Goal: Task Accomplishment & Management: Manage account settings

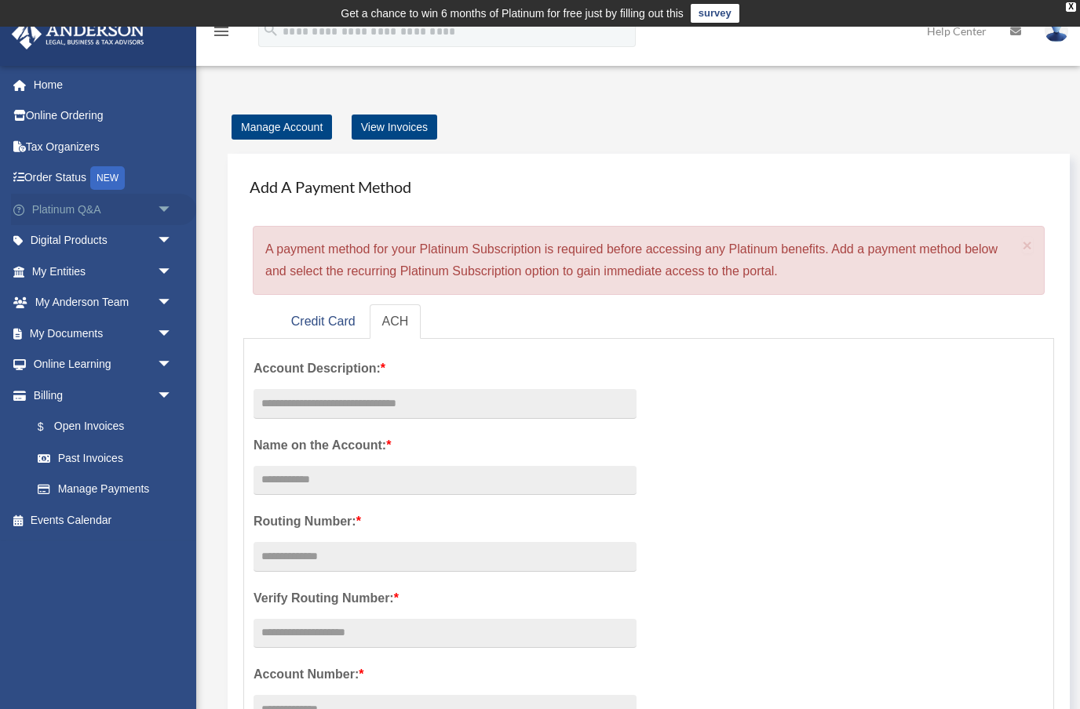
click at [142, 202] on link "Platinum Q&A arrow_drop_down" at bounding box center [103, 209] width 185 height 31
click at [168, 211] on span "arrow_drop_down" at bounding box center [172, 210] width 31 height 32
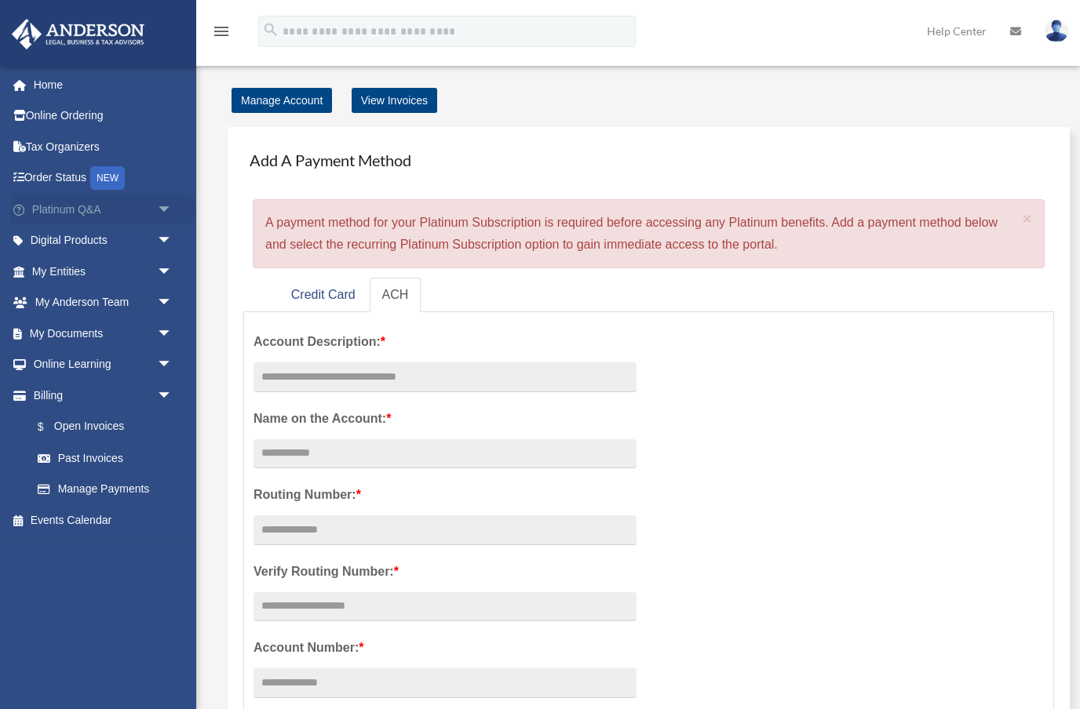
click at [96, 209] on link "Platinum Q&A arrow_drop_down" at bounding box center [103, 209] width 185 height 31
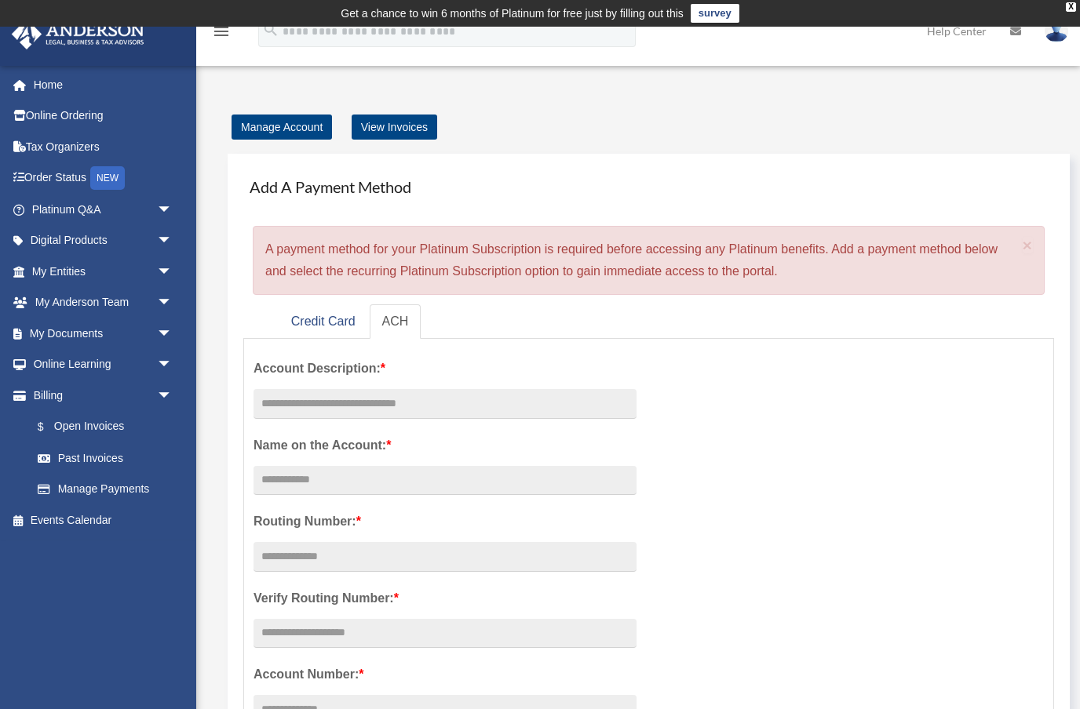
click at [1077, 4] on td "Get a chance to win 6 months of Platinum for free just by filling out this surv…" at bounding box center [540, 13] width 1080 height 27
click at [1065, 10] on div "X" at bounding box center [1070, 6] width 10 height 9
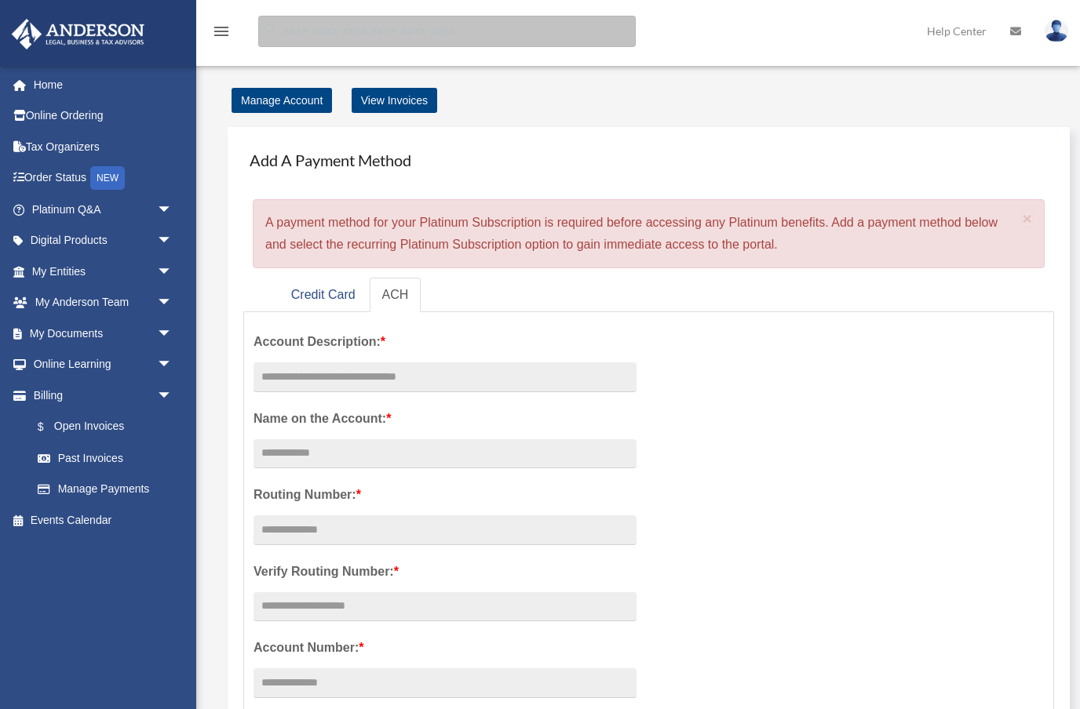
click at [386, 45] on input "search" at bounding box center [446, 31] width 377 height 31
type input "*"
type input "*********"
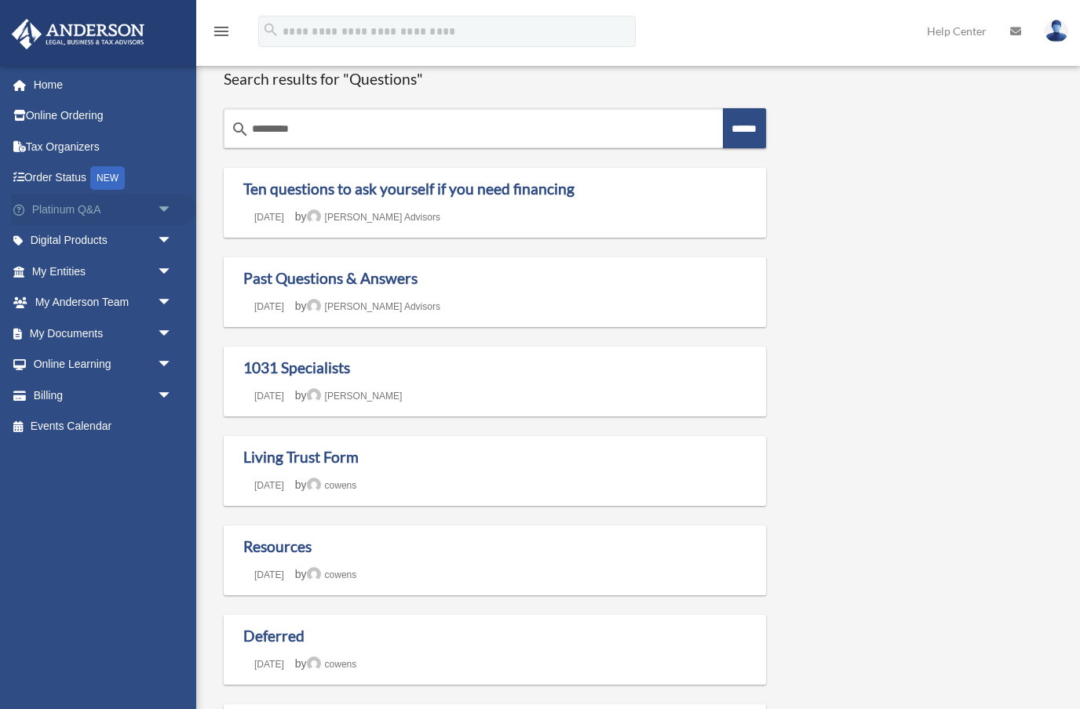
click at [81, 207] on link "Platinum Q&A arrow_drop_down" at bounding box center [103, 209] width 185 height 31
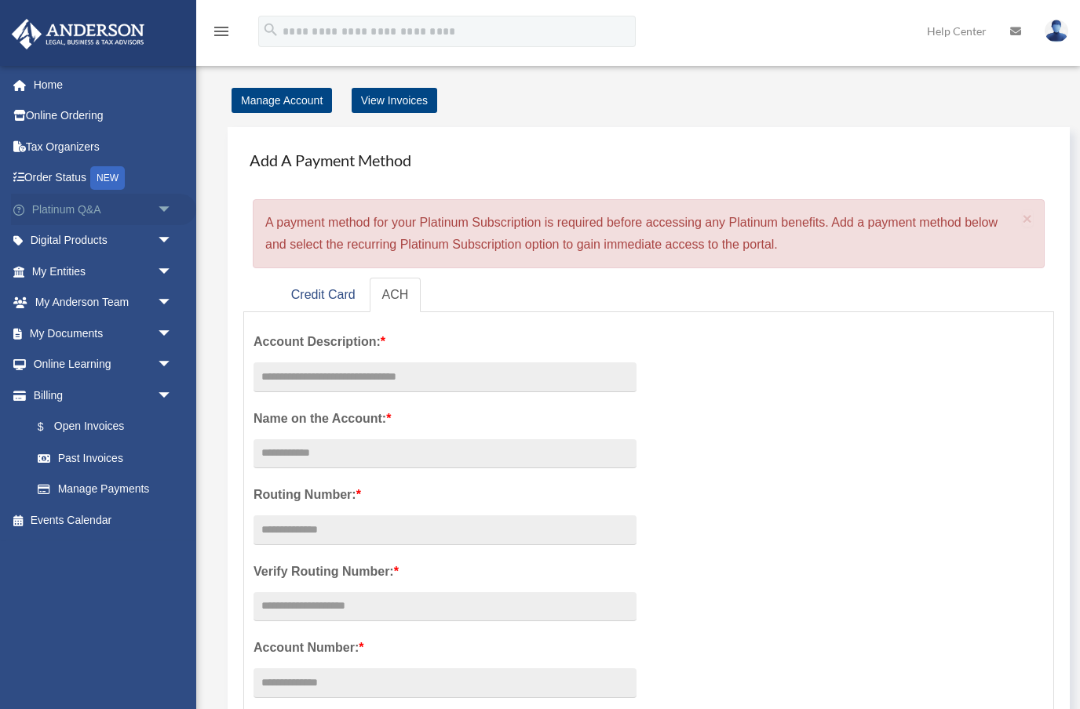
click at [71, 211] on link "Platinum Q&A arrow_drop_down" at bounding box center [103, 209] width 185 height 31
click at [226, 37] on icon "menu" at bounding box center [221, 31] width 19 height 19
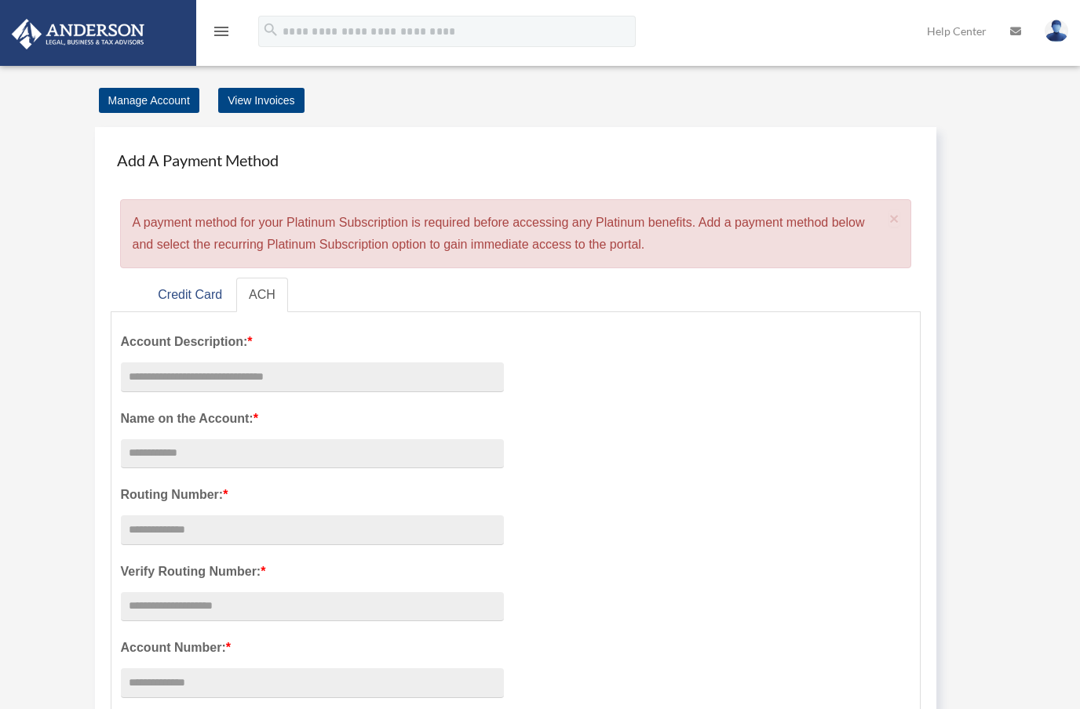
click at [218, 27] on icon "menu" at bounding box center [221, 31] width 19 height 19
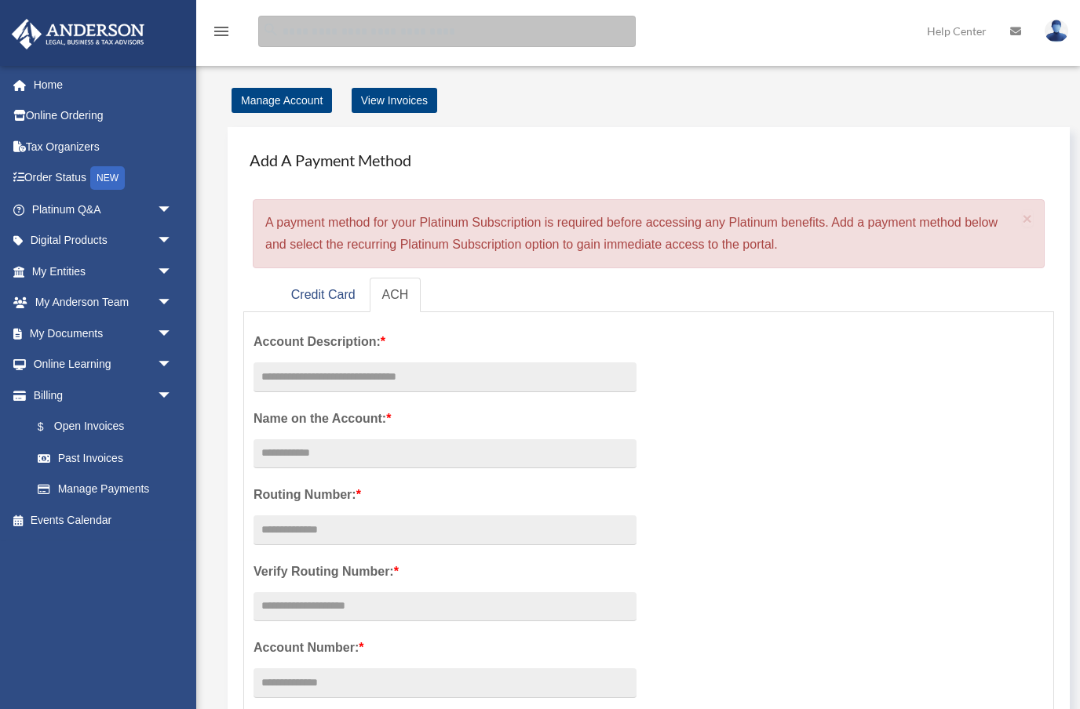
click at [332, 44] on input "search" at bounding box center [446, 31] width 377 height 31
type input "**********"
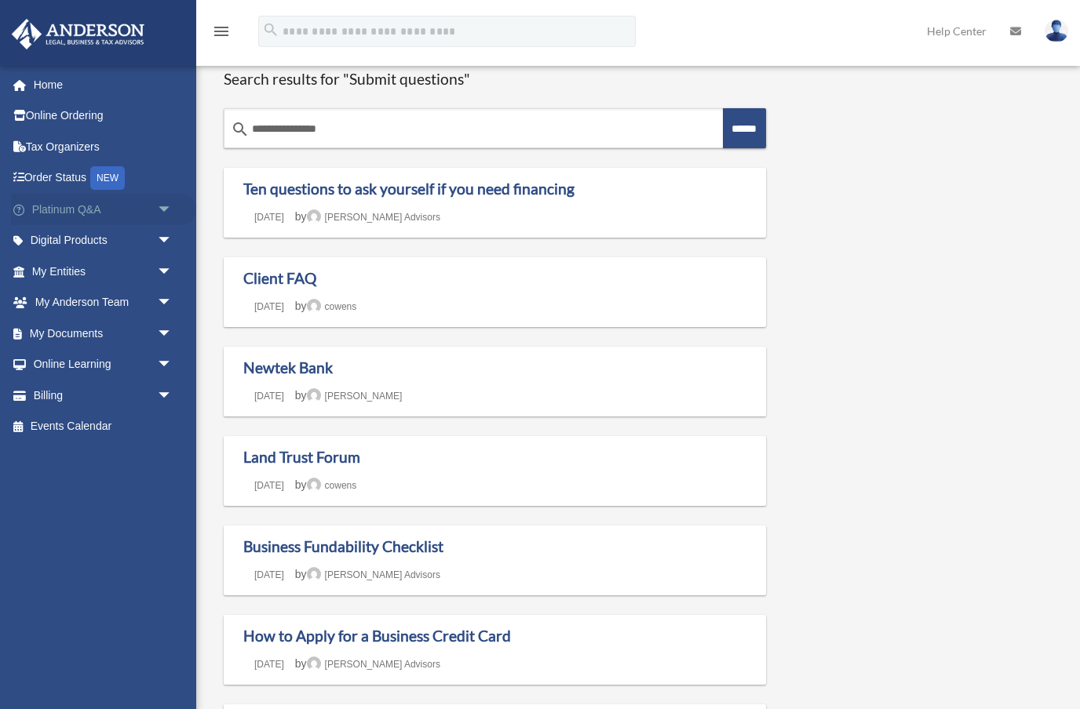
click at [75, 215] on link "Platinum Q&A arrow_drop_down" at bounding box center [103, 209] width 185 height 31
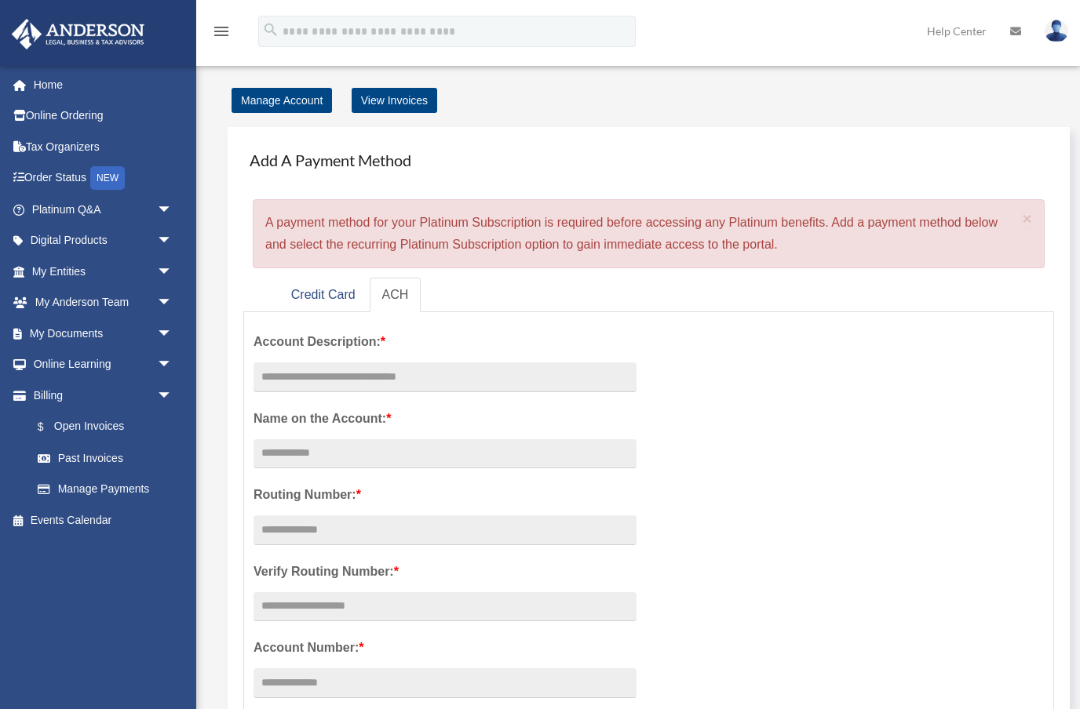
click at [897, 606] on div "Account Description: * Name on the Account: * Routing Number: * Verify Routing …" at bounding box center [649, 610] width 814 height 576
click at [64, 88] on link "Home" at bounding box center [103, 84] width 185 height 31
click at [315, 297] on link "Credit Card" at bounding box center [323, 293] width 89 height 35
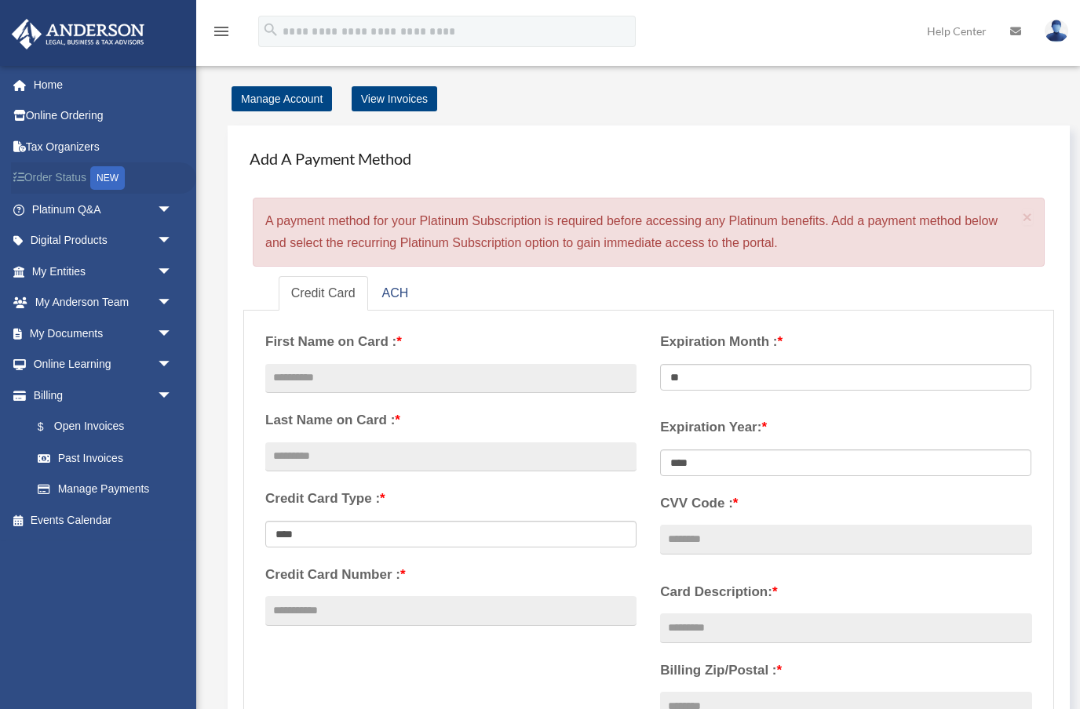
click at [71, 173] on link "Order Status NEW" at bounding box center [103, 178] width 185 height 32
click at [67, 213] on link "Platinum Q&A arrow_drop_down" at bounding box center [103, 209] width 185 height 31
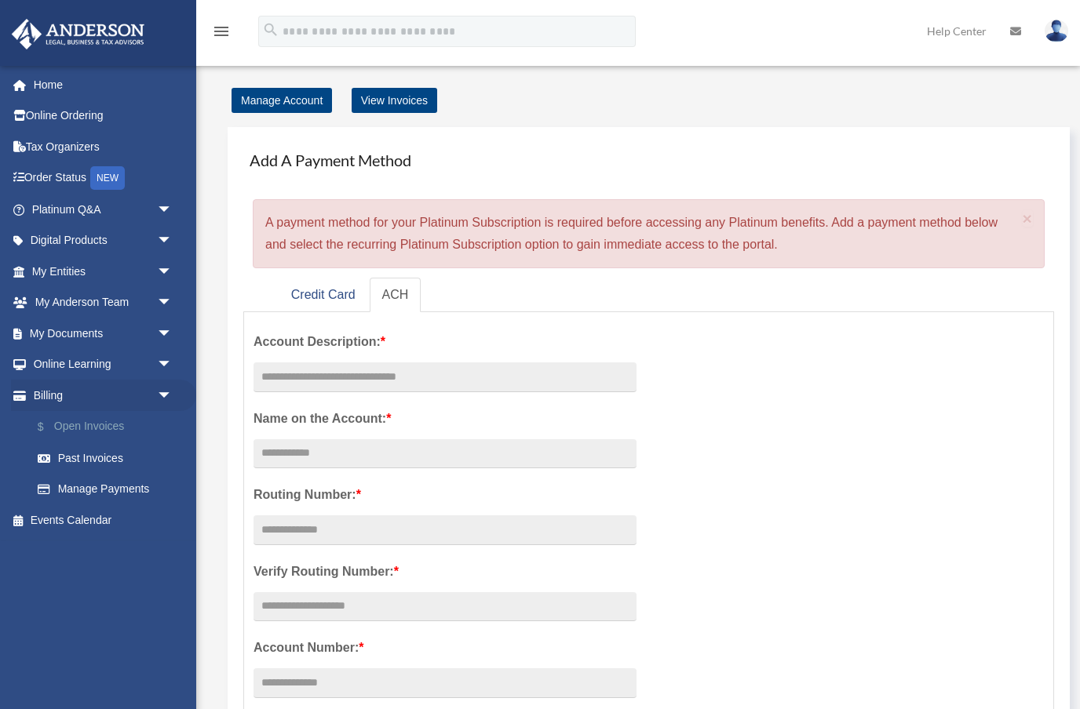
click at [83, 420] on link "$ Open Invoices" at bounding box center [109, 427] width 174 height 32
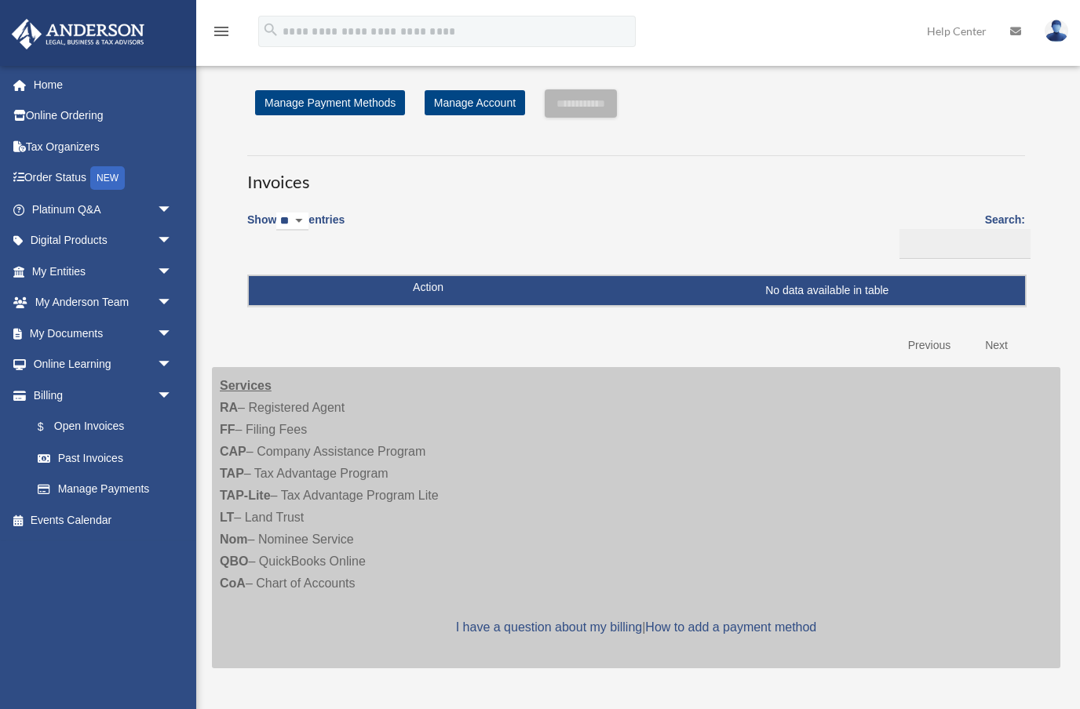
click at [1065, 31] on img at bounding box center [1056, 31] width 24 height 23
click at [464, 97] on link "Manage Account" at bounding box center [474, 102] width 100 height 25
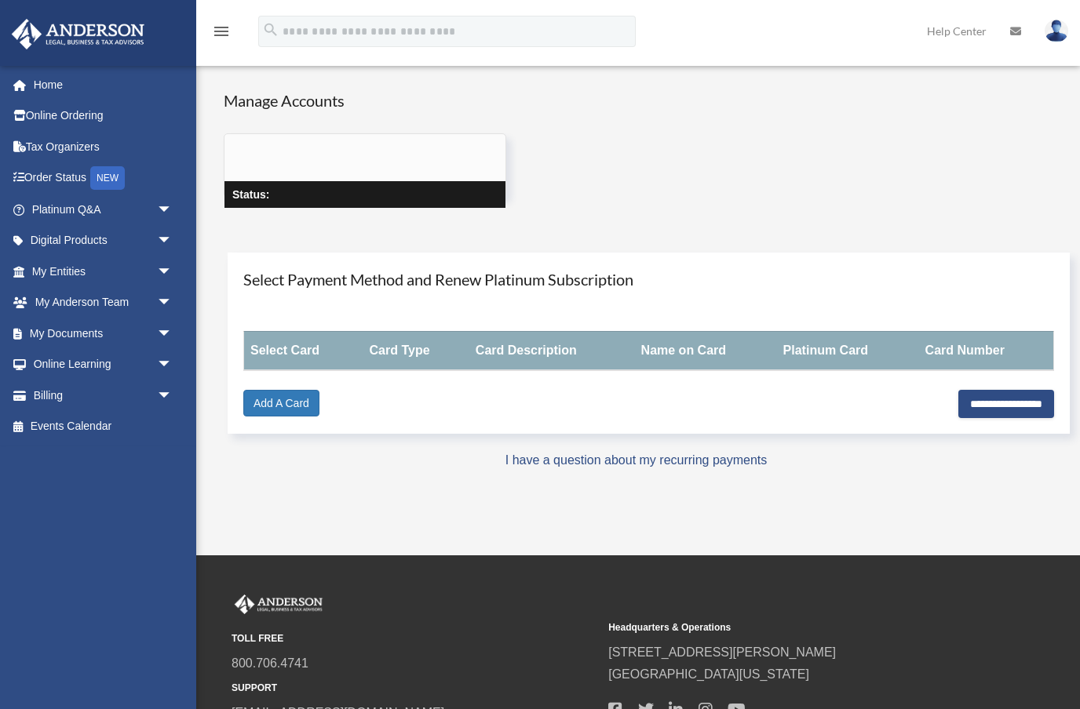
click at [1056, 35] on img at bounding box center [1056, 31] width 24 height 23
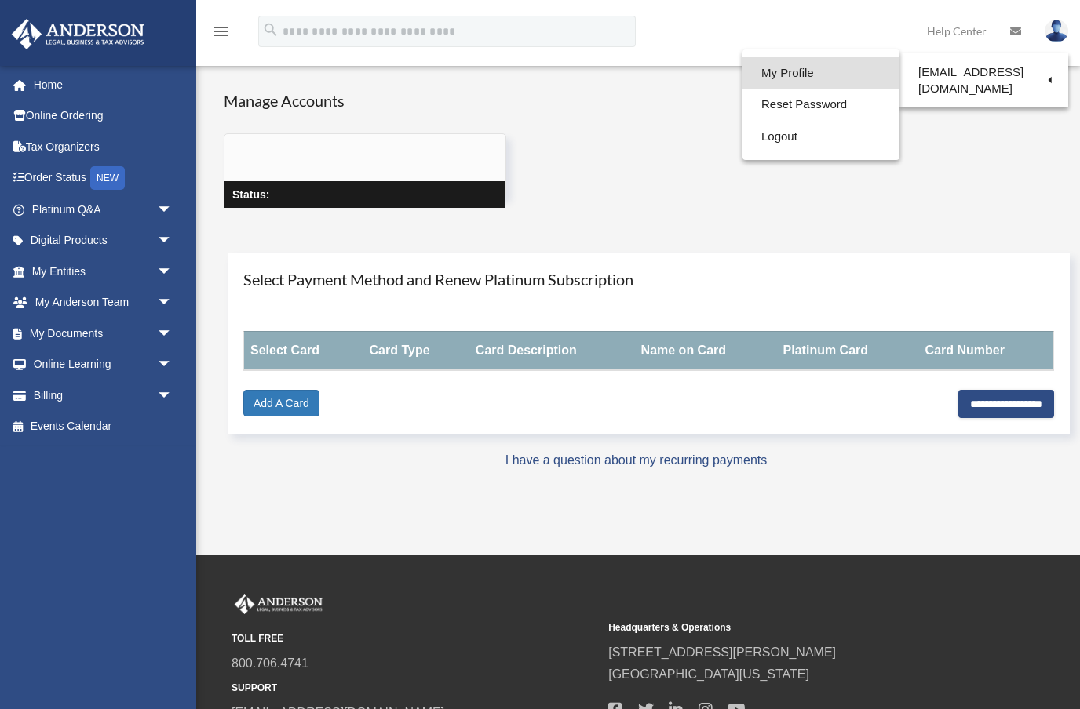
click at [798, 75] on link "My Profile" at bounding box center [820, 73] width 157 height 32
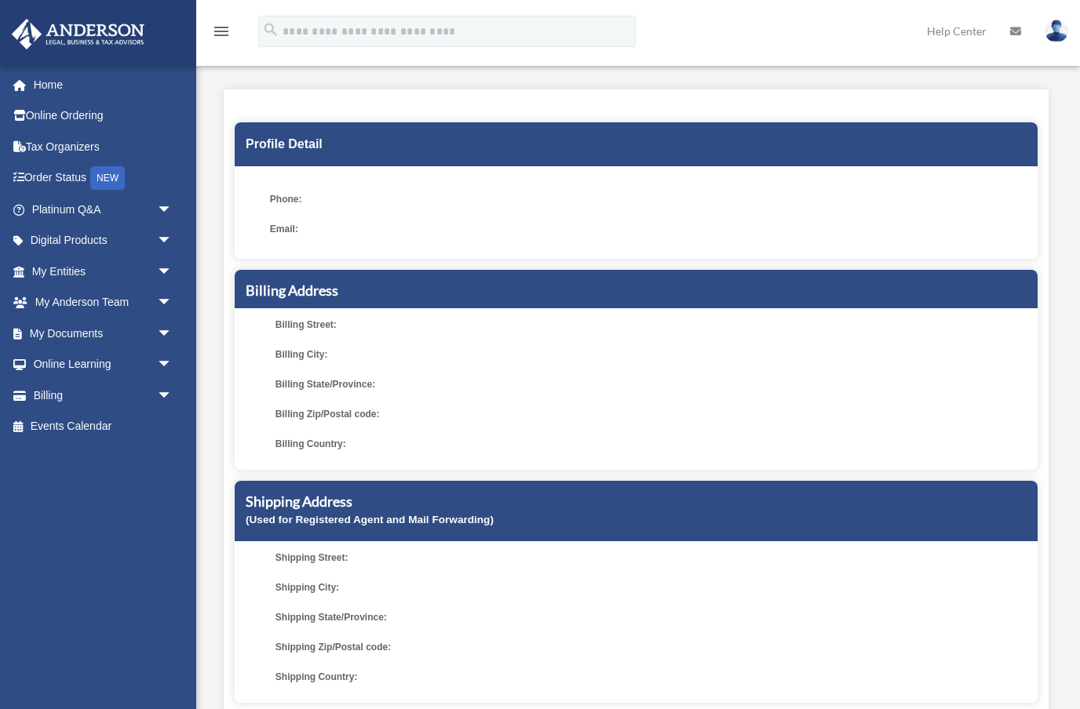
click at [1067, 32] on img at bounding box center [1056, 31] width 24 height 23
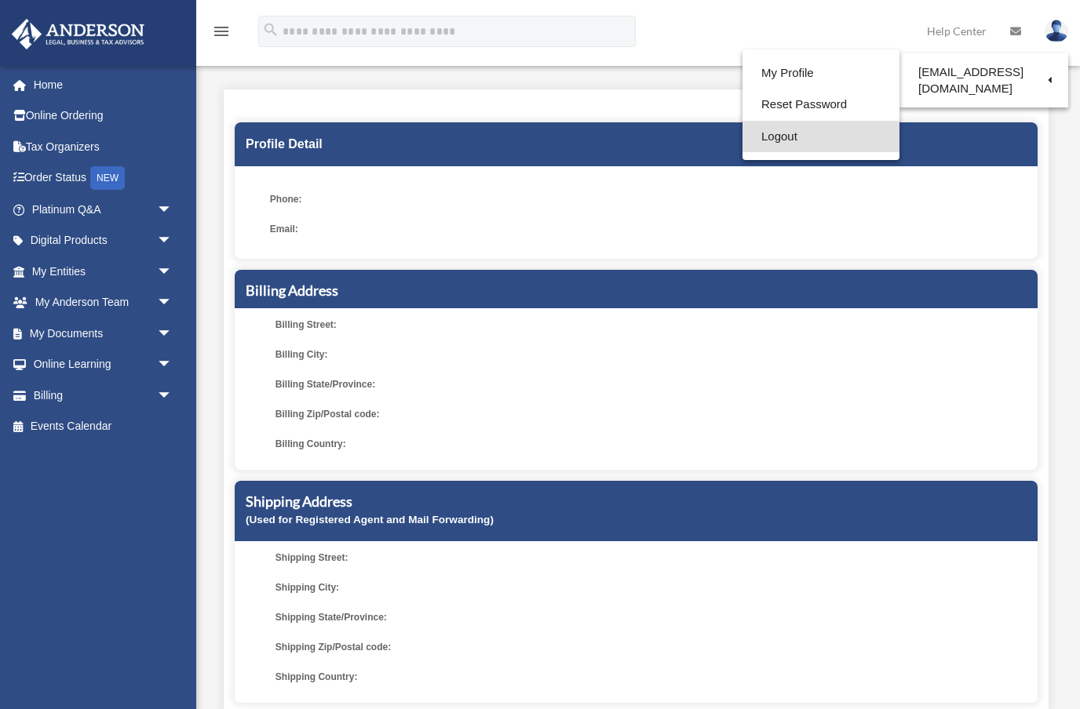
click at [840, 133] on link "Logout" at bounding box center [820, 137] width 157 height 32
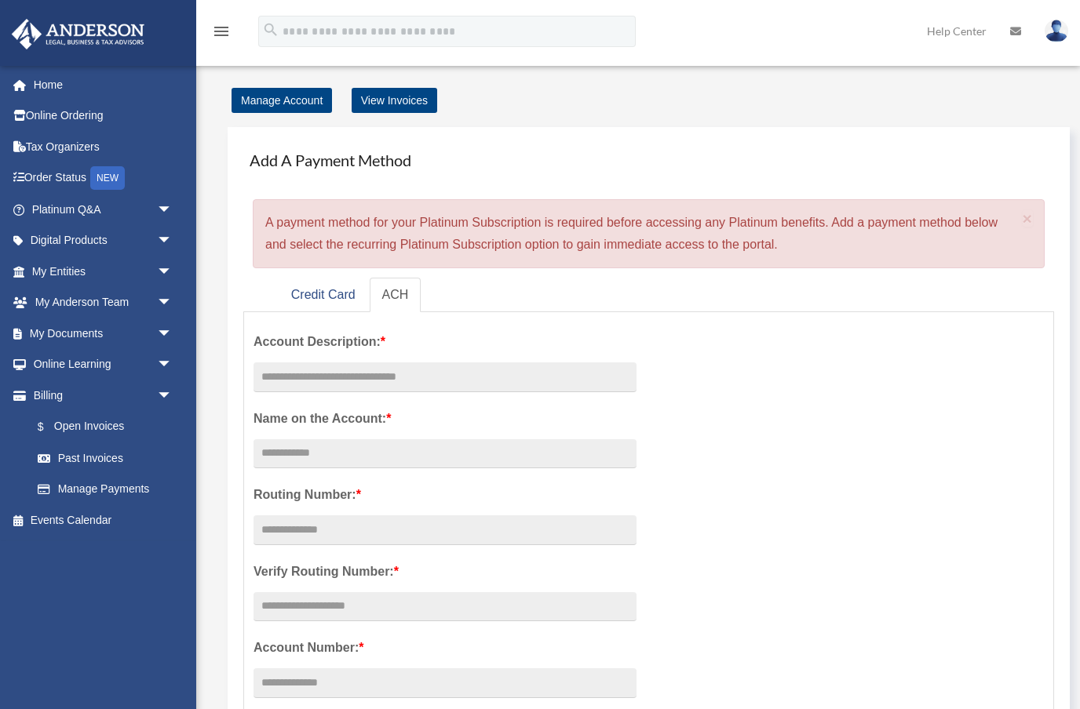
click at [1060, 32] on img at bounding box center [1056, 31] width 24 height 23
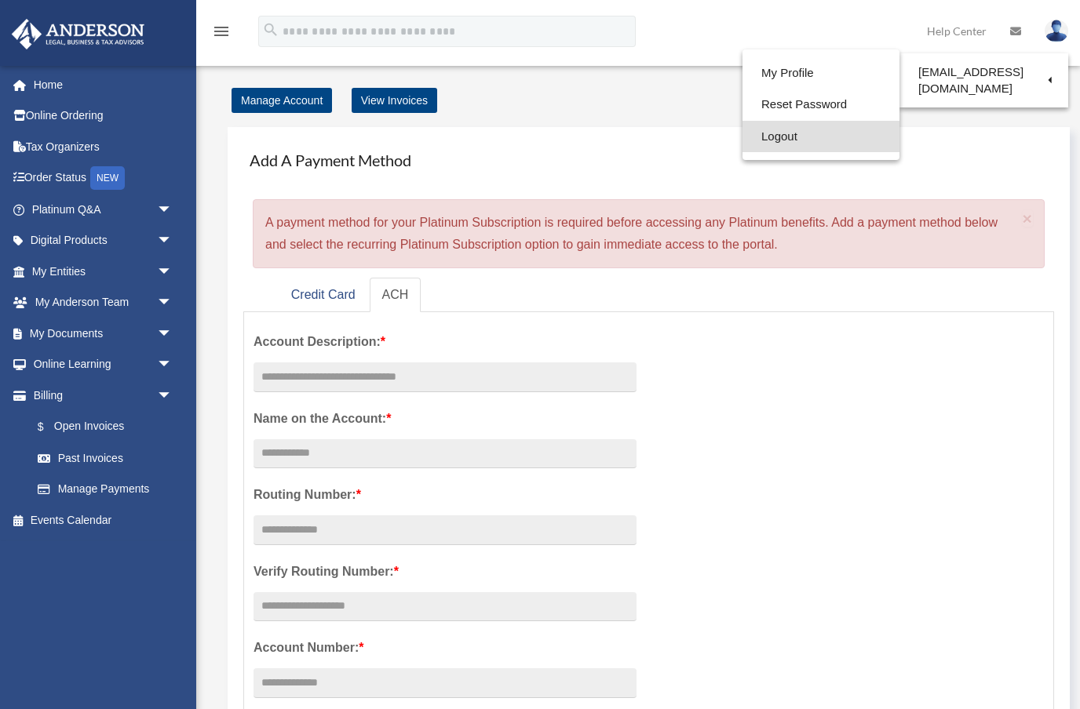
click at [819, 134] on link "Logout" at bounding box center [820, 137] width 157 height 32
